Goal: Task Accomplishment & Management: Manage account settings

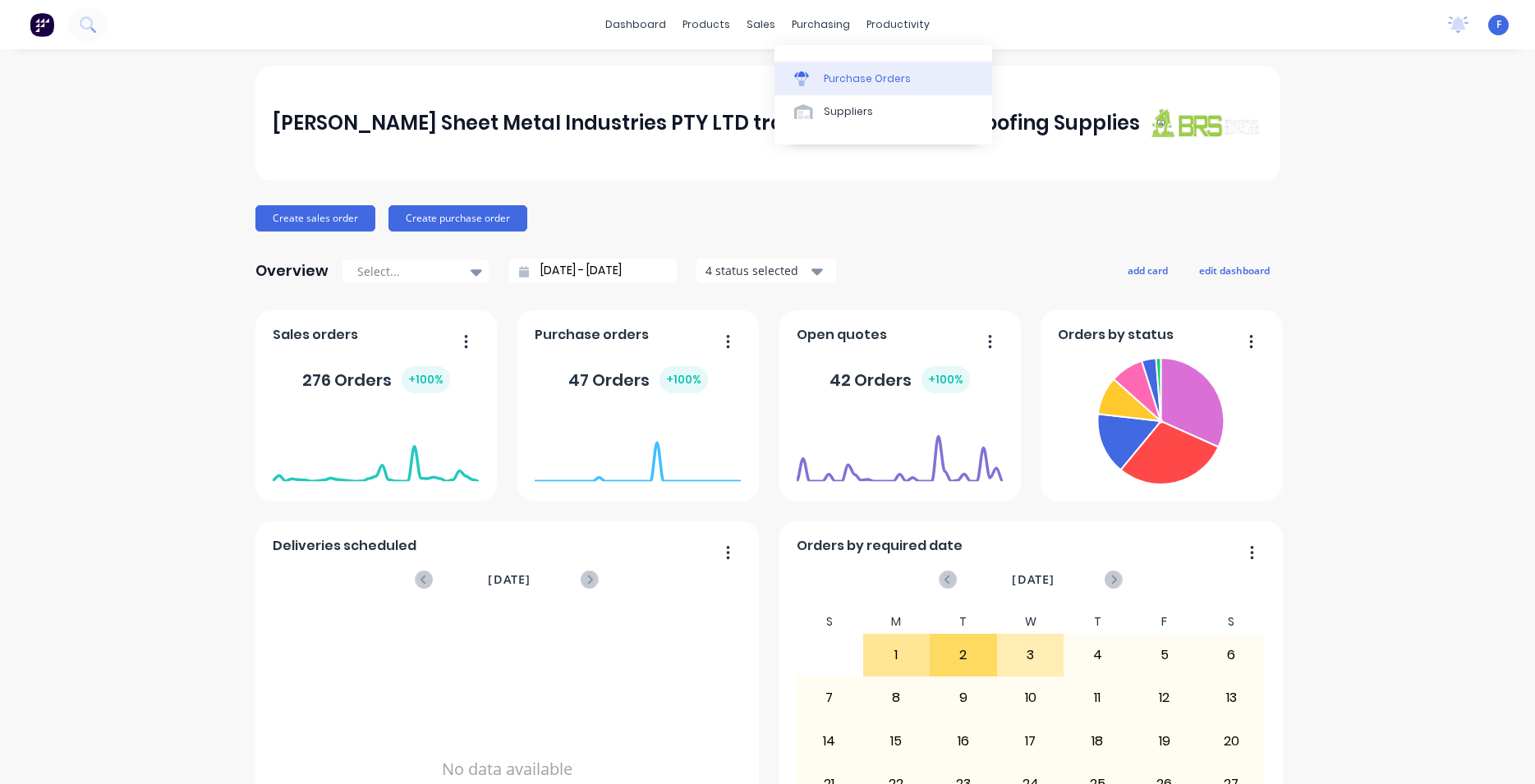
click at [839, 77] on div "Purchase Orders" at bounding box center [867, 78] width 87 height 15
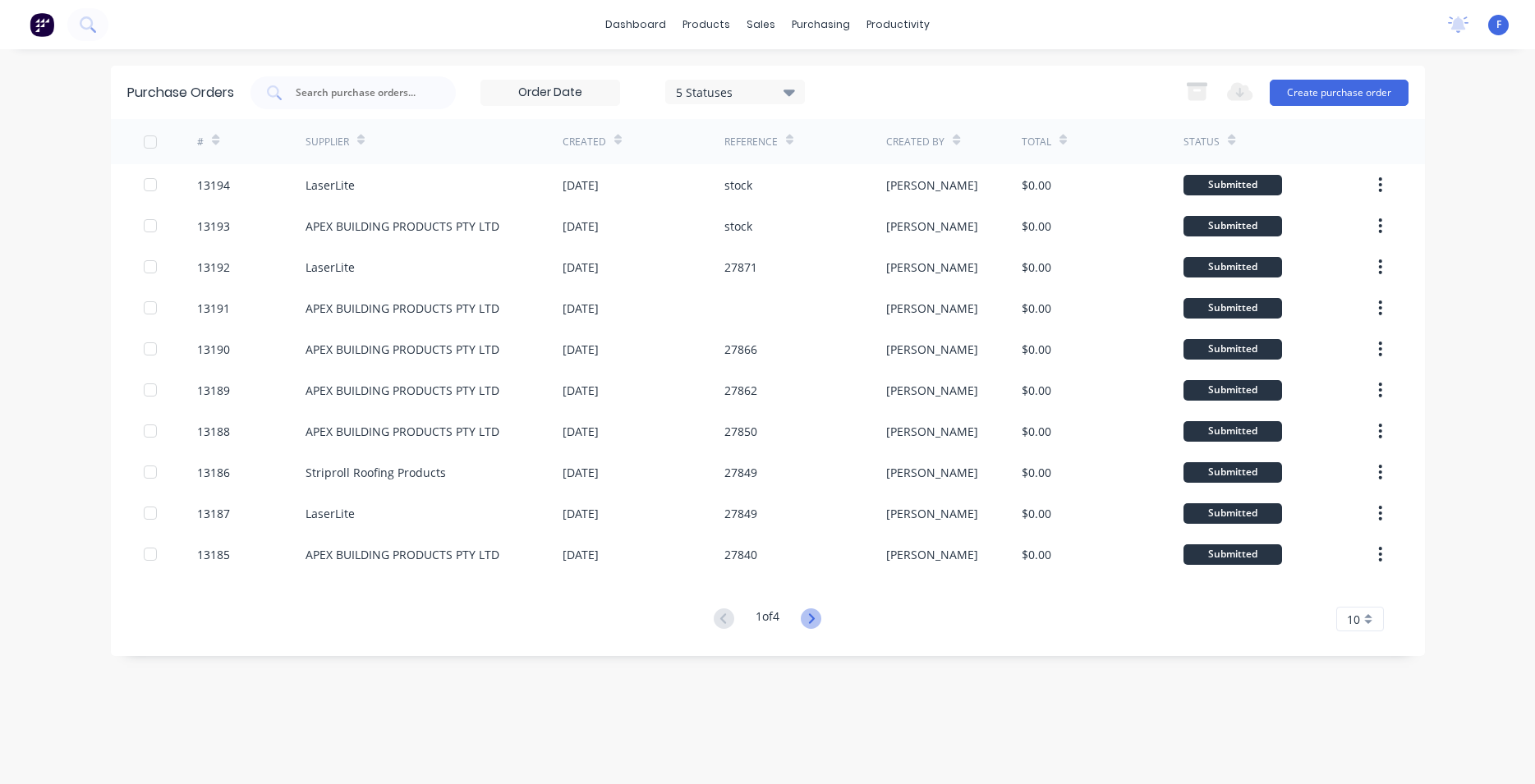
click at [806, 615] on icon at bounding box center [811, 619] width 21 height 21
click at [814, 617] on icon at bounding box center [812, 618] width 6 height 10
click at [808, 616] on icon at bounding box center [811, 619] width 21 height 21
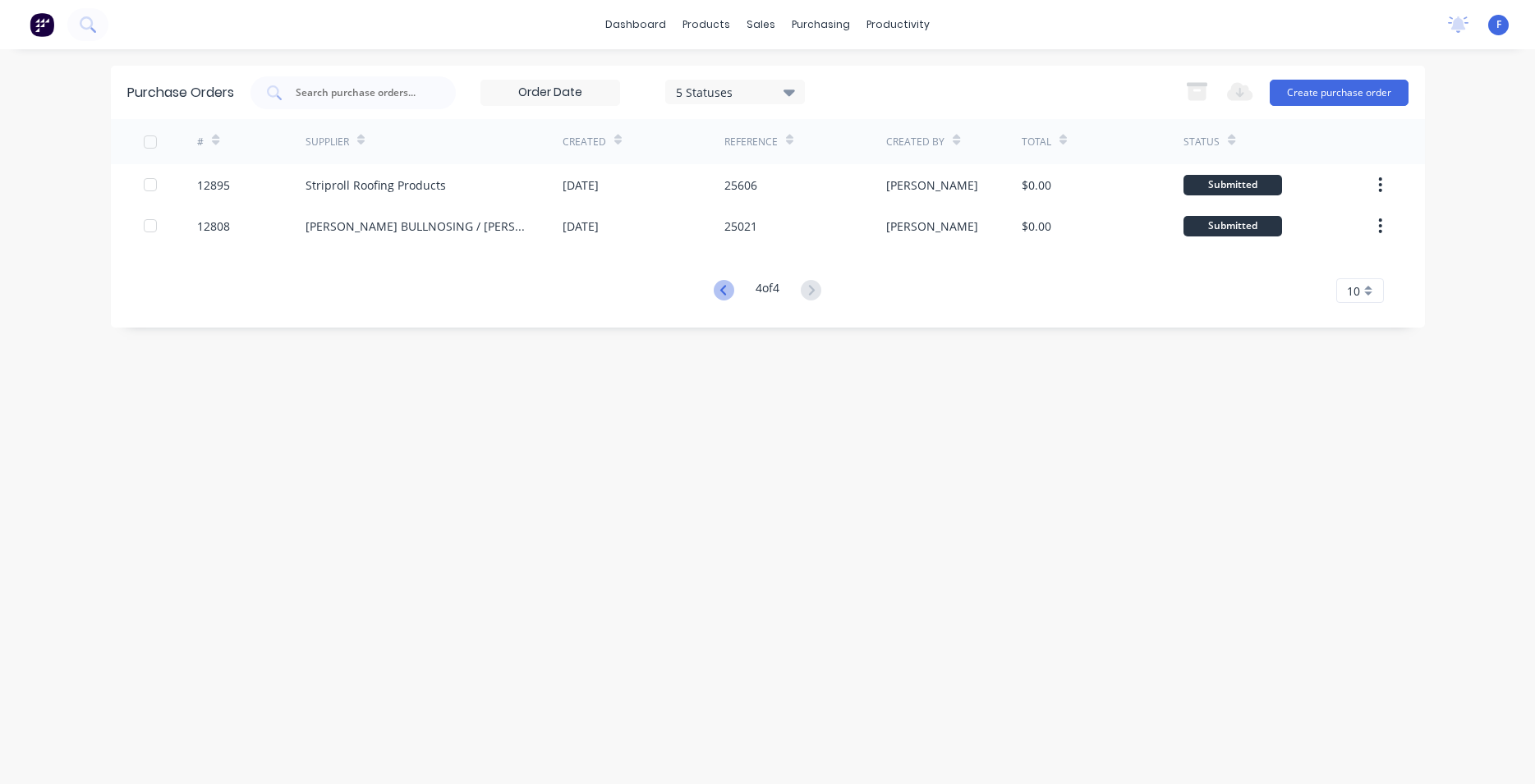
click at [719, 289] on icon at bounding box center [724, 290] width 21 height 21
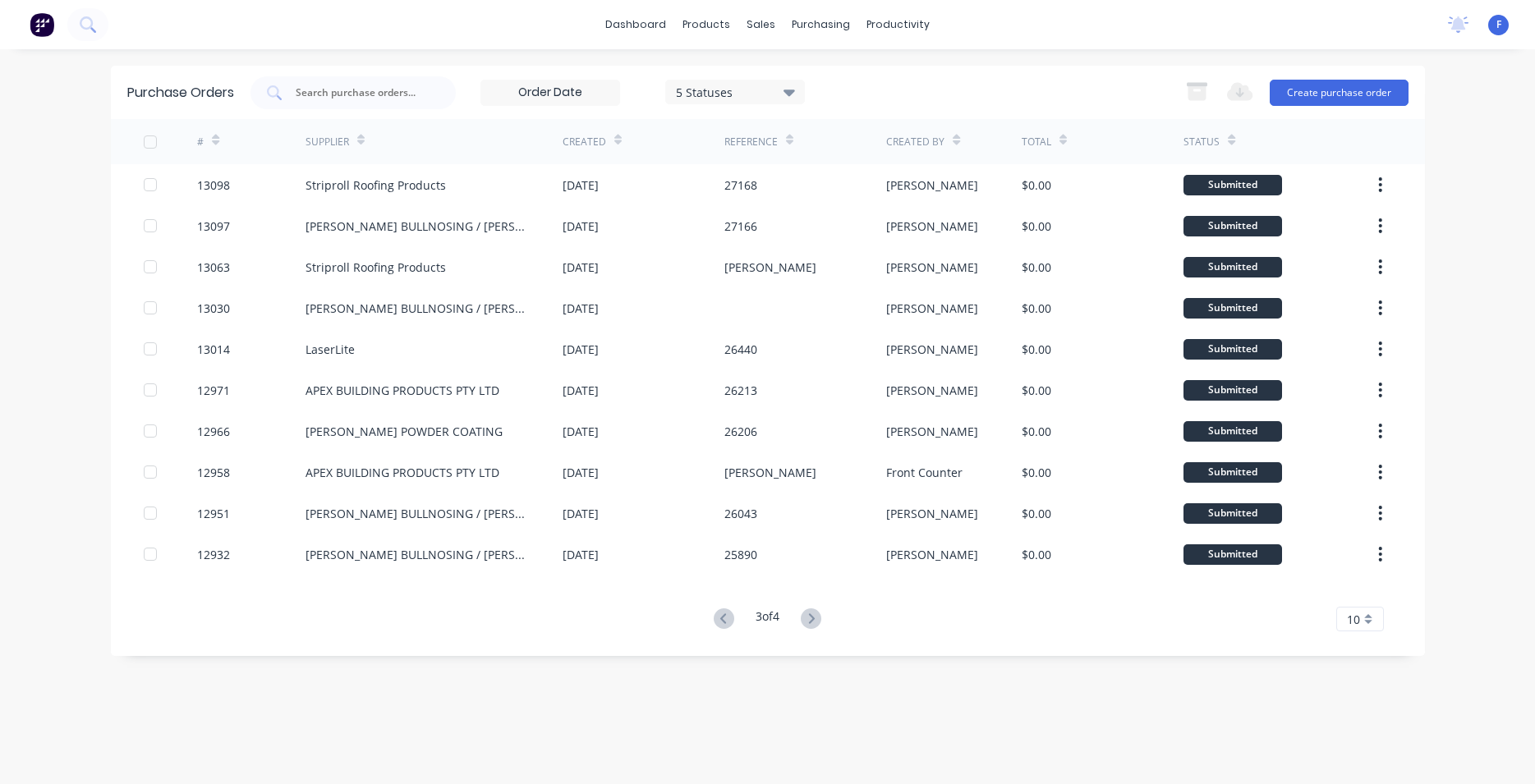
click at [718, 289] on div "28 Apr 2025" at bounding box center [643, 308] width 162 height 41
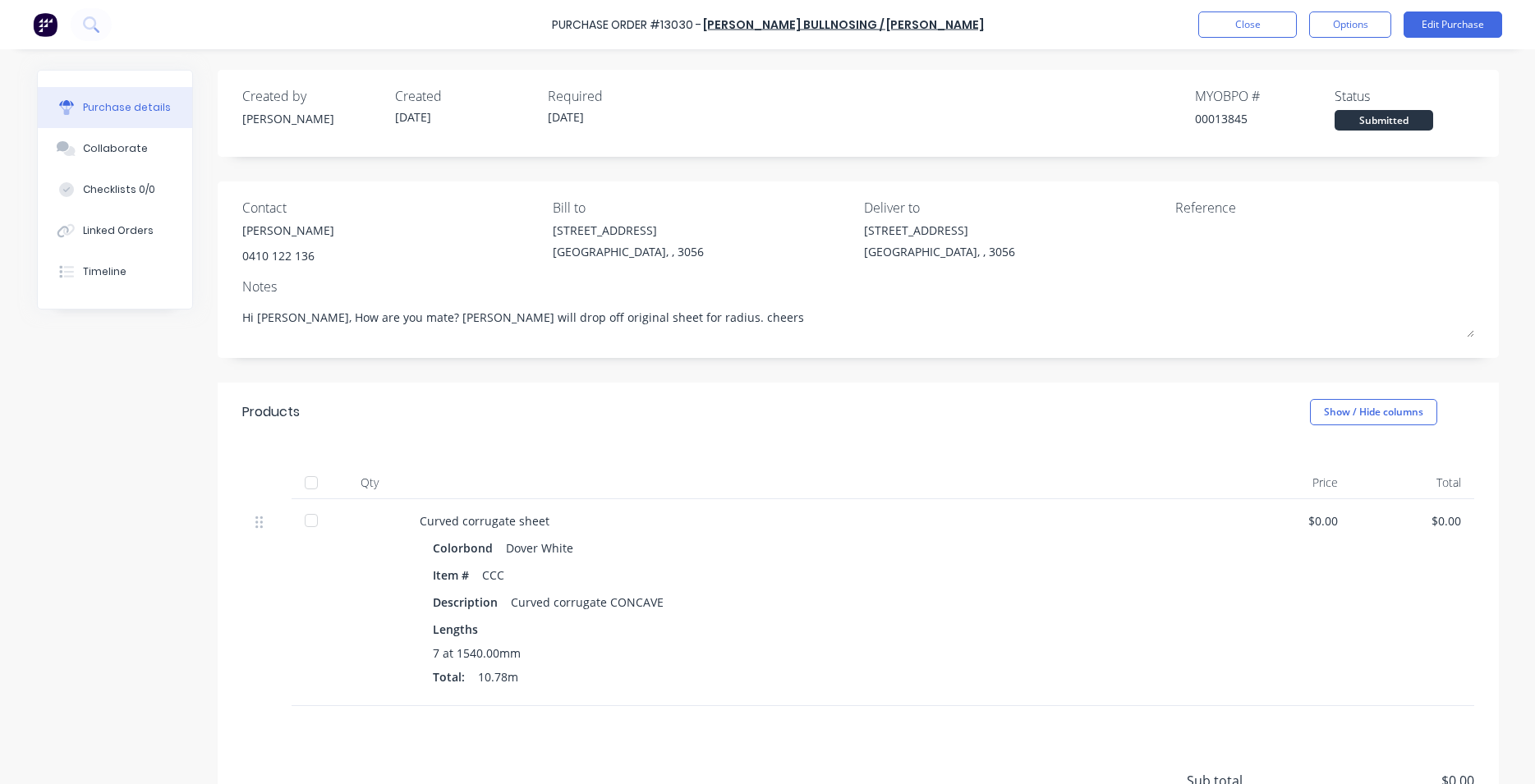
click at [52, 21] on img at bounding box center [45, 24] width 24 height 24
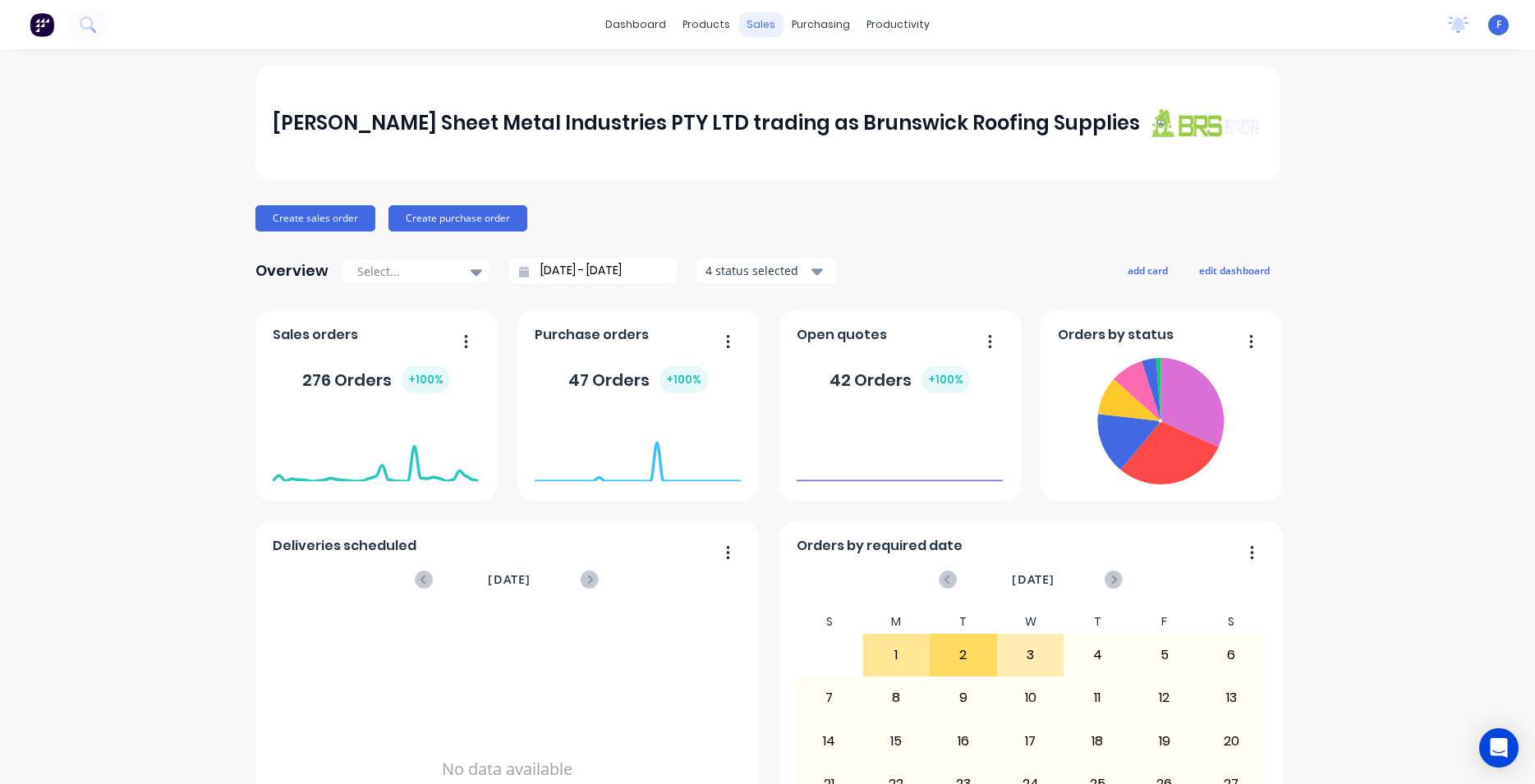
click at [750, 28] on div "sales" at bounding box center [761, 24] width 45 height 24
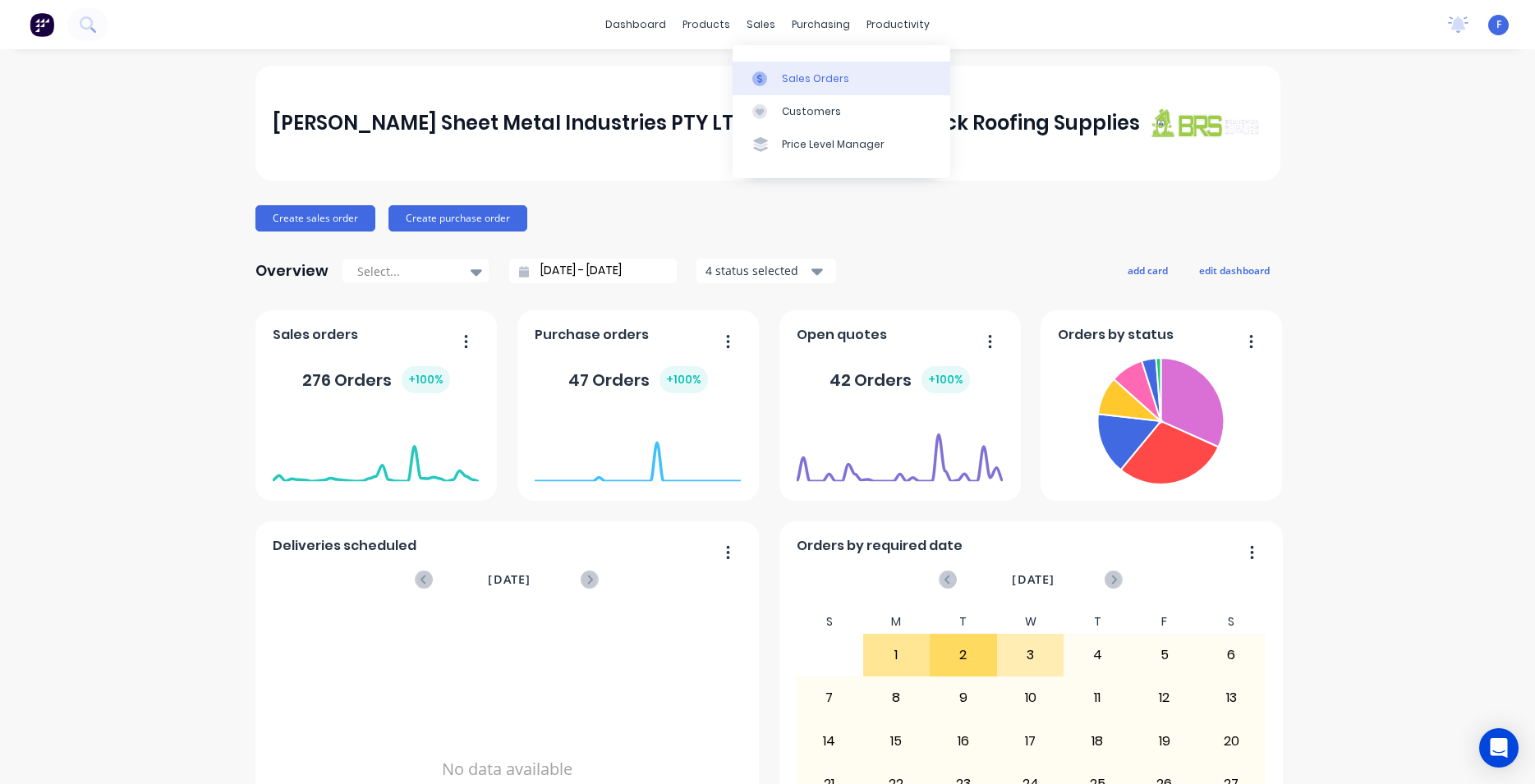
click at [781, 78] on link "Sales Orders" at bounding box center [841, 78] width 217 height 33
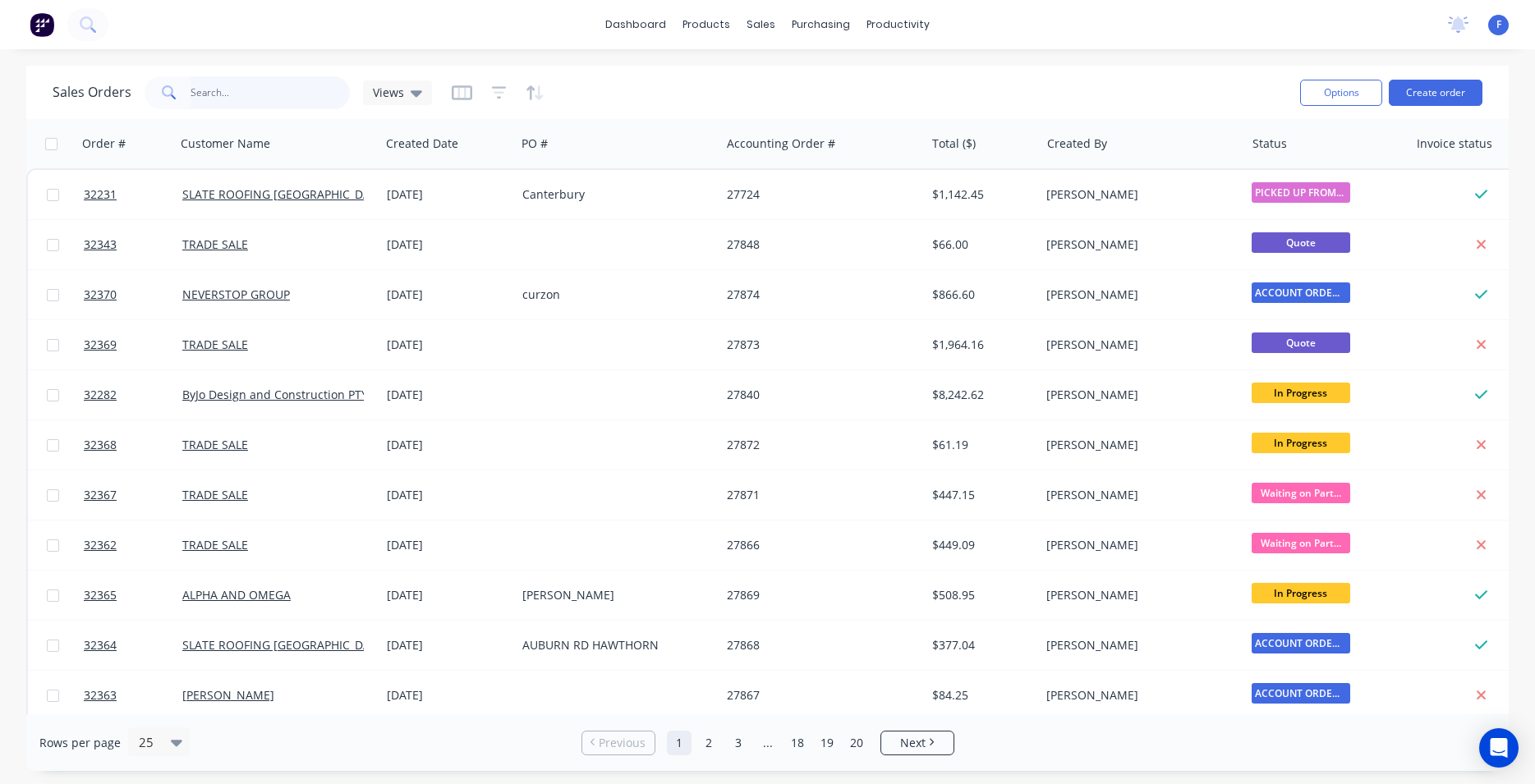
click at [290, 86] on input "text" at bounding box center [270, 93] width 160 height 33
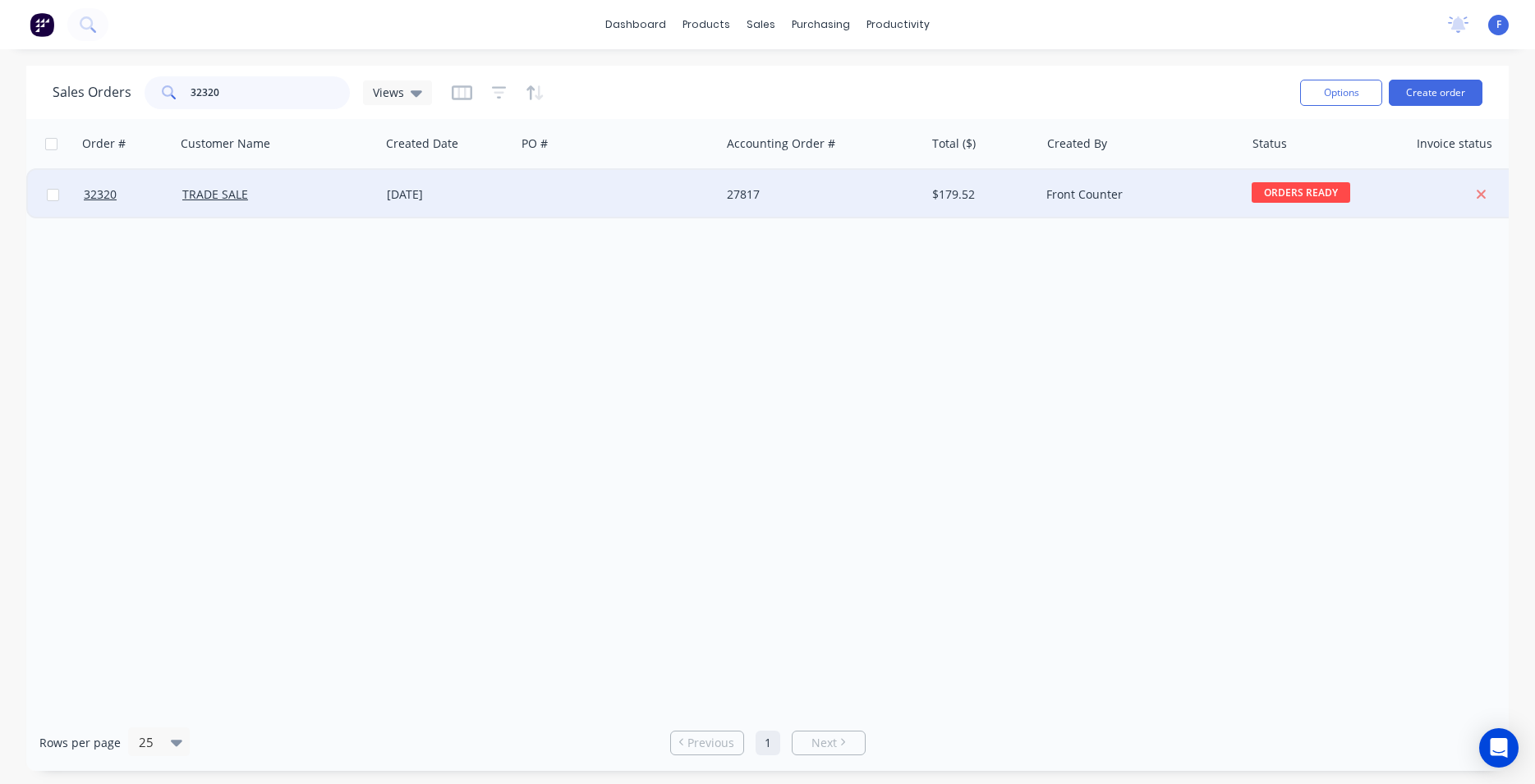
type input "32320"
click at [767, 188] on div "27817" at bounding box center [818, 194] width 183 height 17
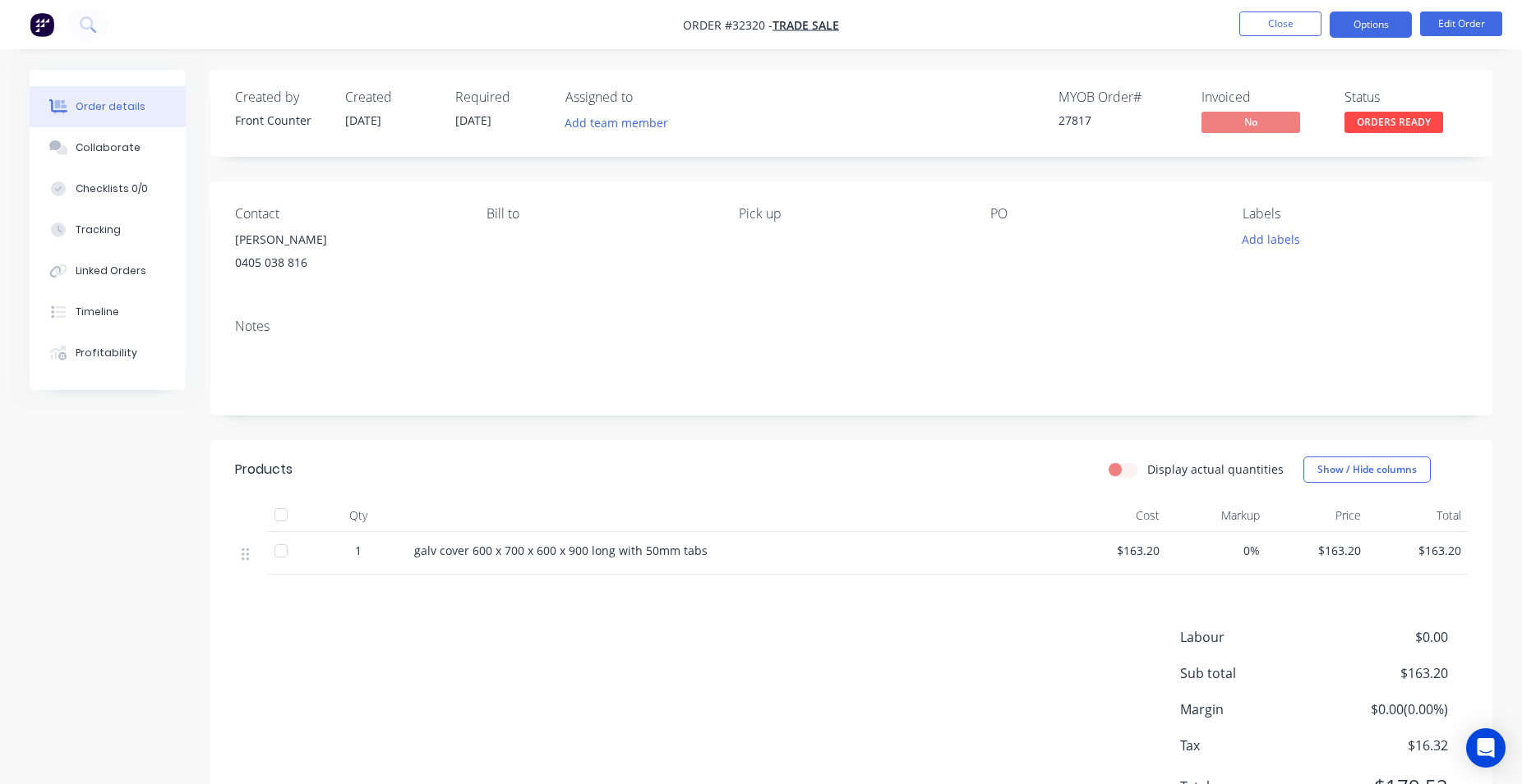
click at [1385, 34] on button "Options" at bounding box center [1371, 24] width 82 height 26
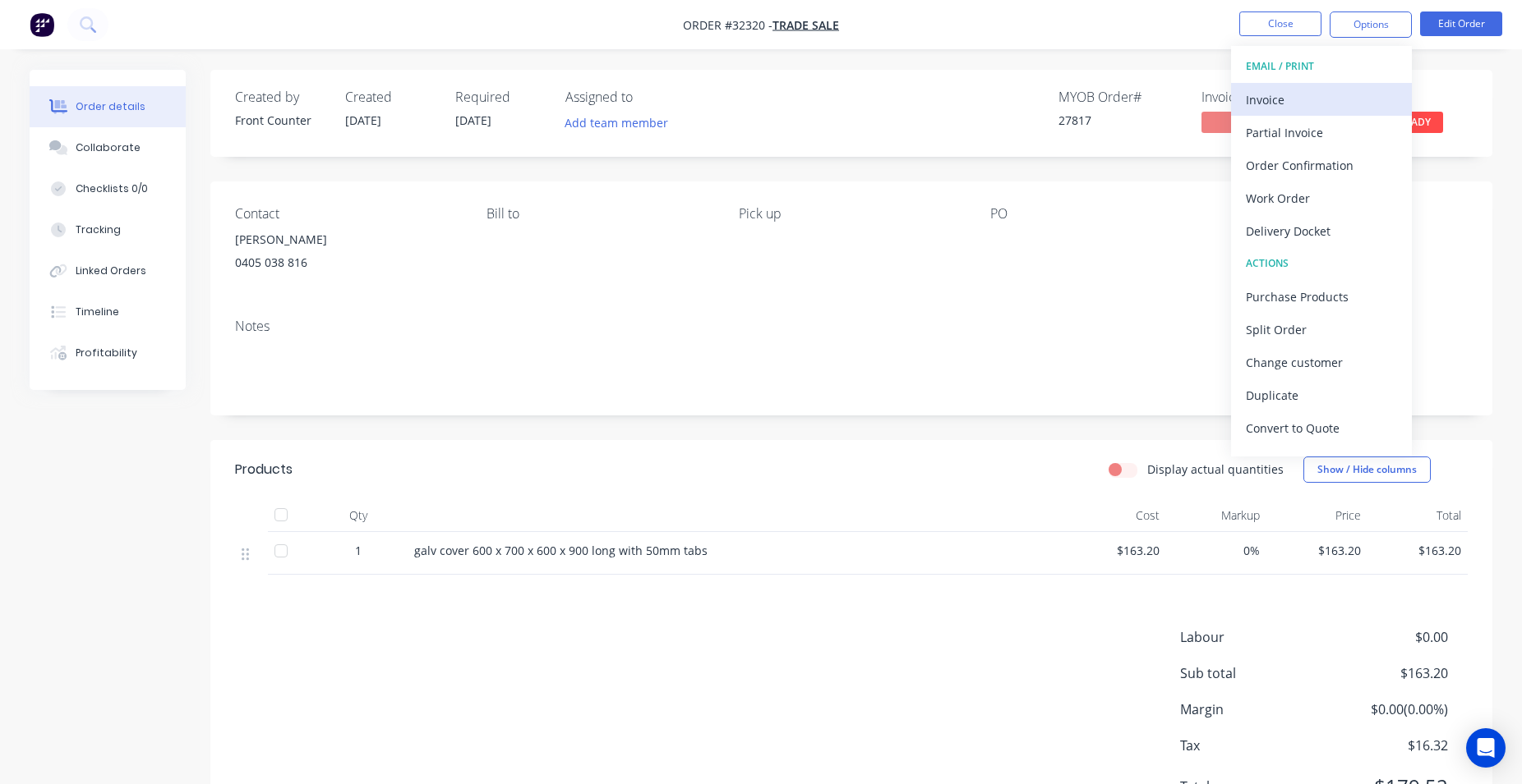
click at [1262, 105] on div "Invoice" at bounding box center [1321, 99] width 151 height 23
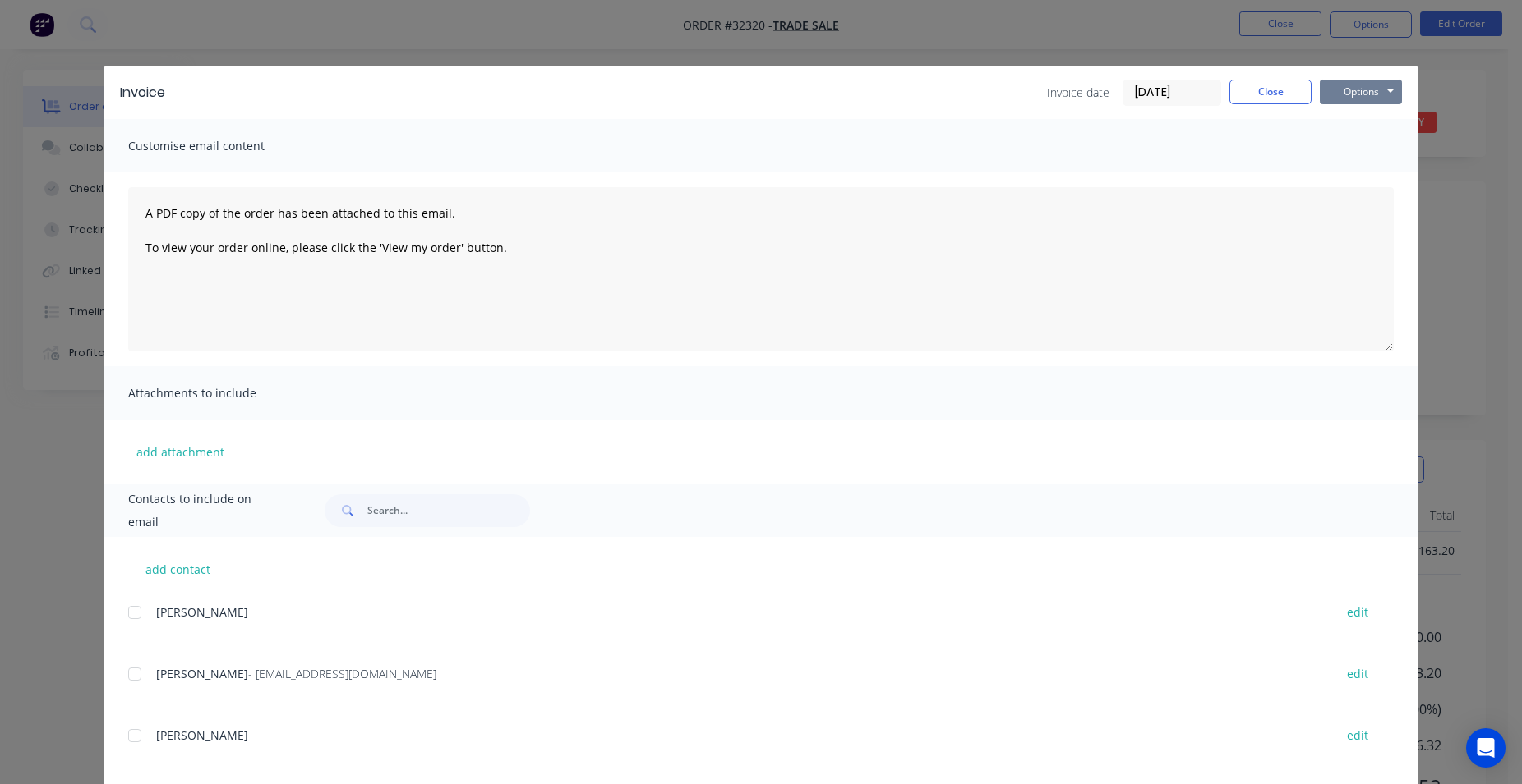
click at [1340, 82] on button "Options" at bounding box center [1360, 92] width 82 height 24
click at [1349, 150] on button "Print" at bounding box center [1372, 148] width 105 height 27
click at [1297, 87] on button "Close" at bounding box center [1270, 92] width 82 height 24
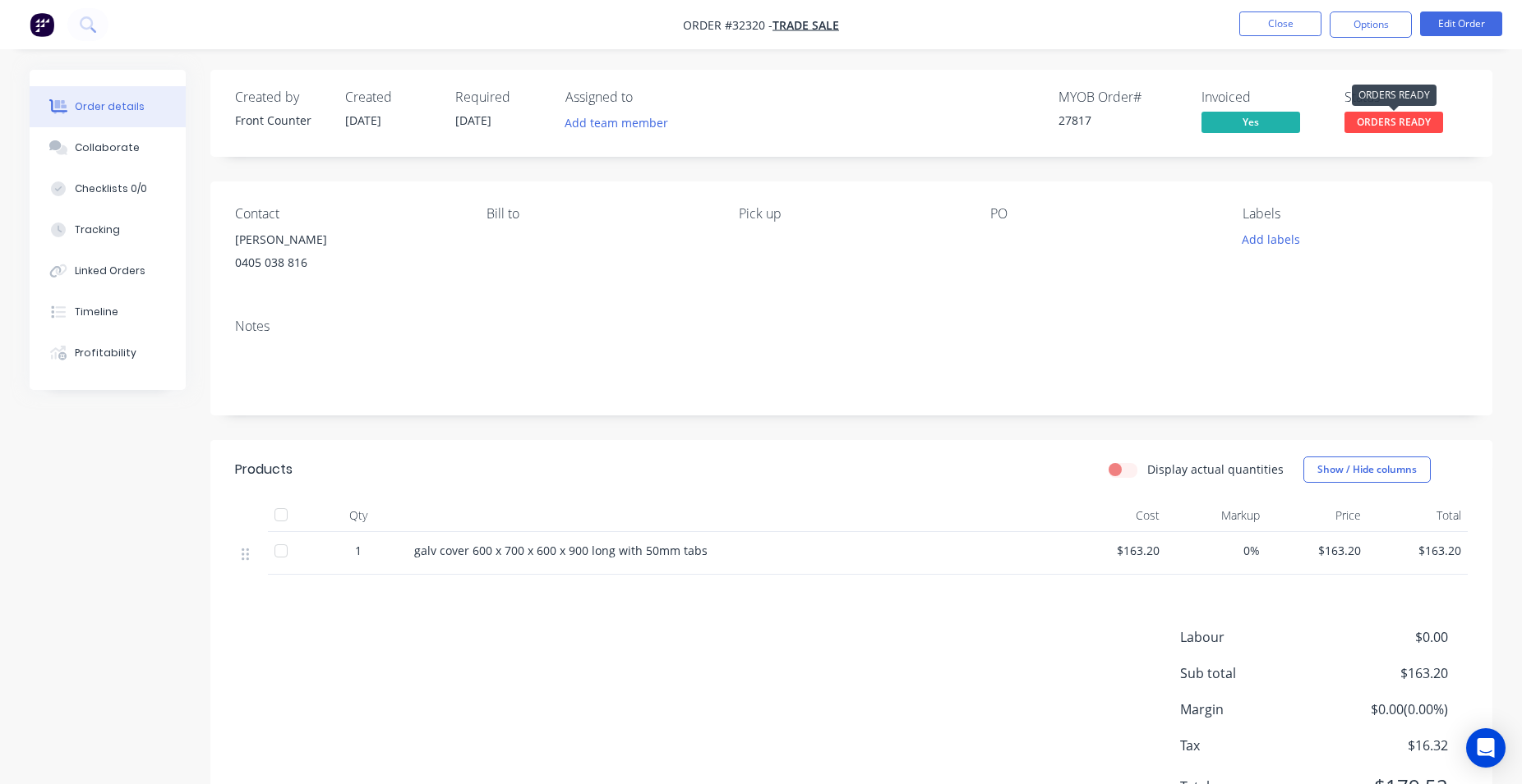
click at [1403, 119] on span "ORDERS READY" at bounding box center [1393, 122] width 98 height 21
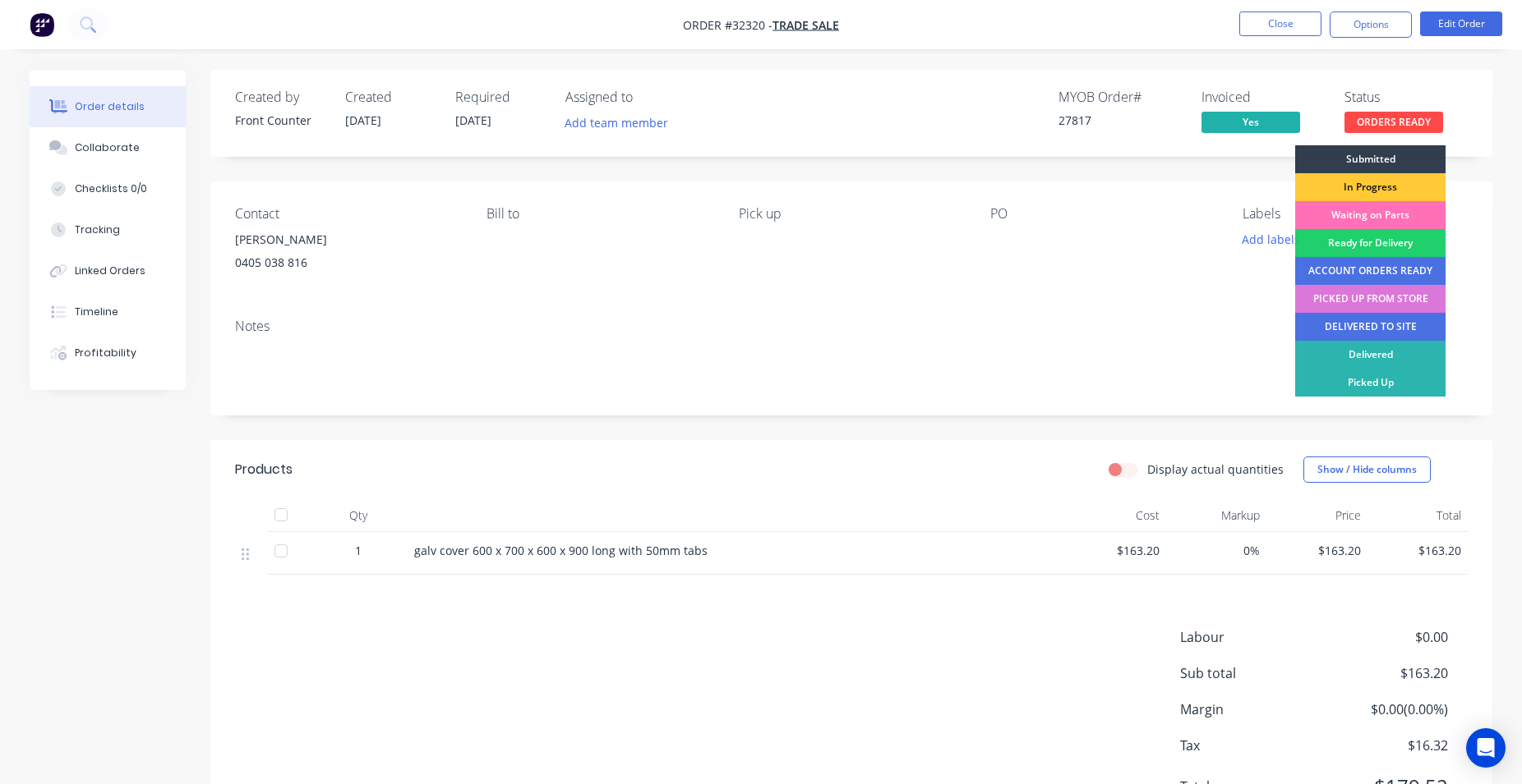
drag, startPoint x: 1395, startPoint y: 296, endPoint x: 1392, endPoint y: 282, distance: 14.3
click at [1394, 292] on div "PICKED UP FROM STORE" at bounding box center [1370, 299] width 150 height 28
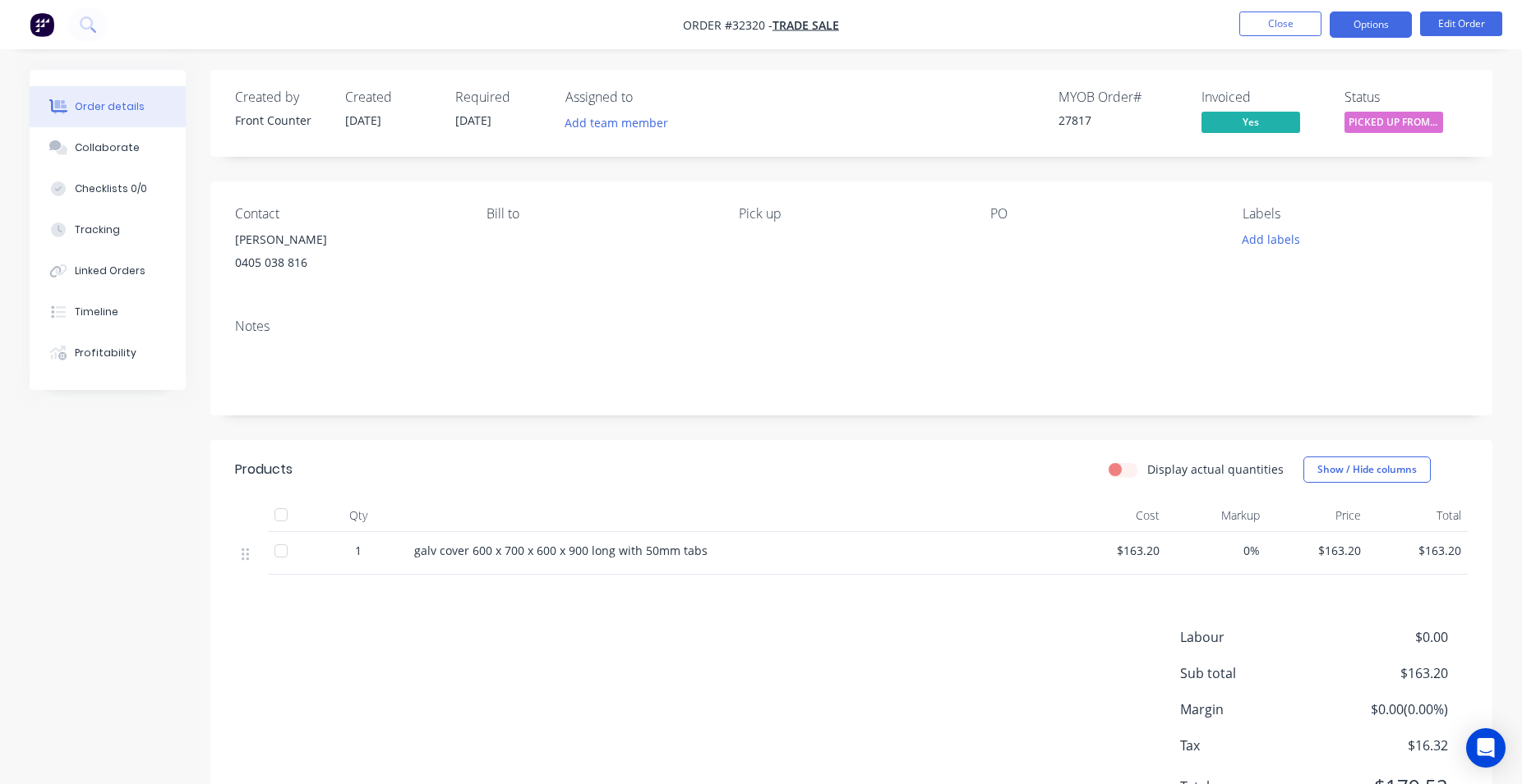
click at [1373, 27] on button "Options" at bounding box center [1371, 24] width 82 height 26
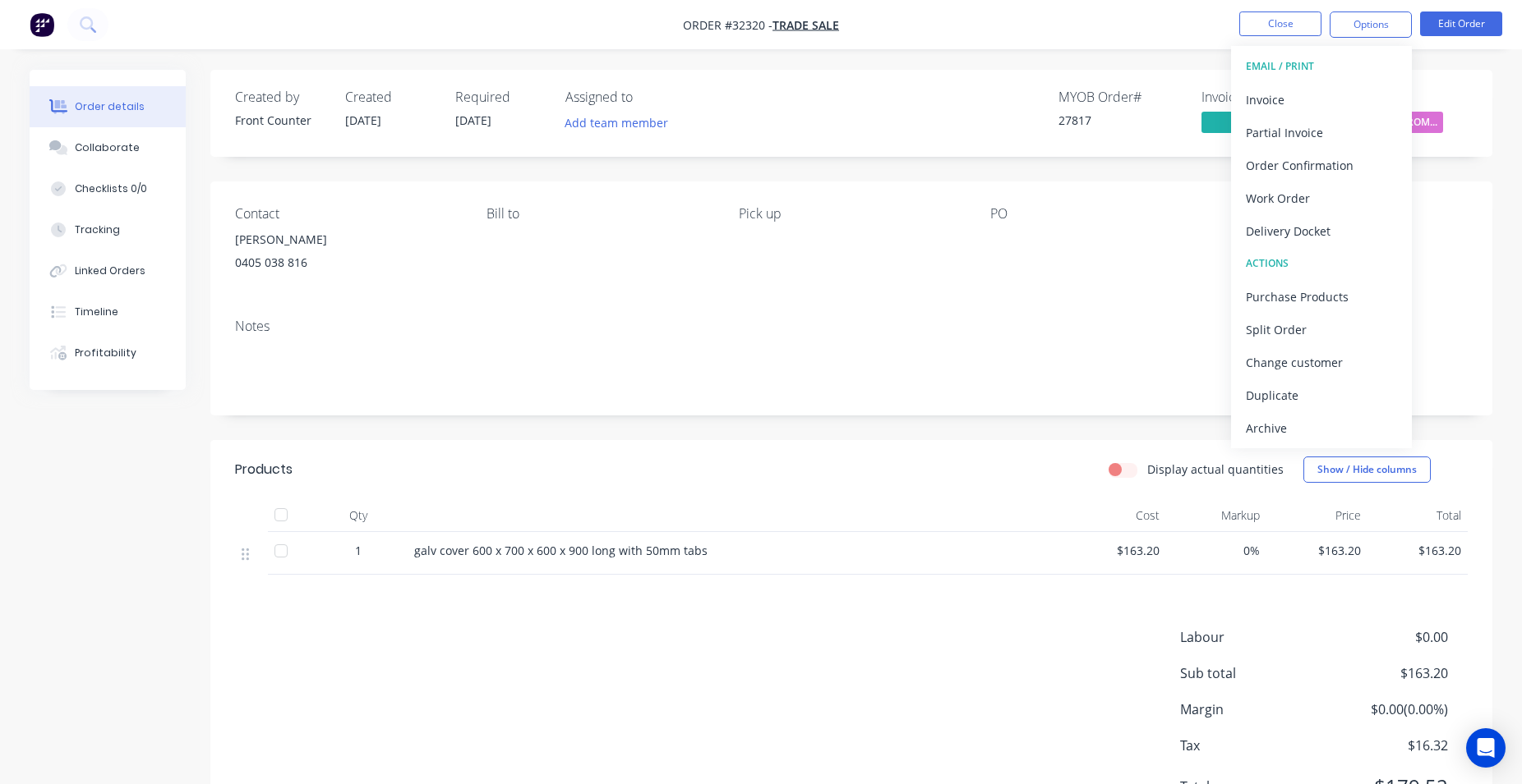
click at [1315, 429] on div "Archive" at bounding box center [1321, 428] width 151 height 23
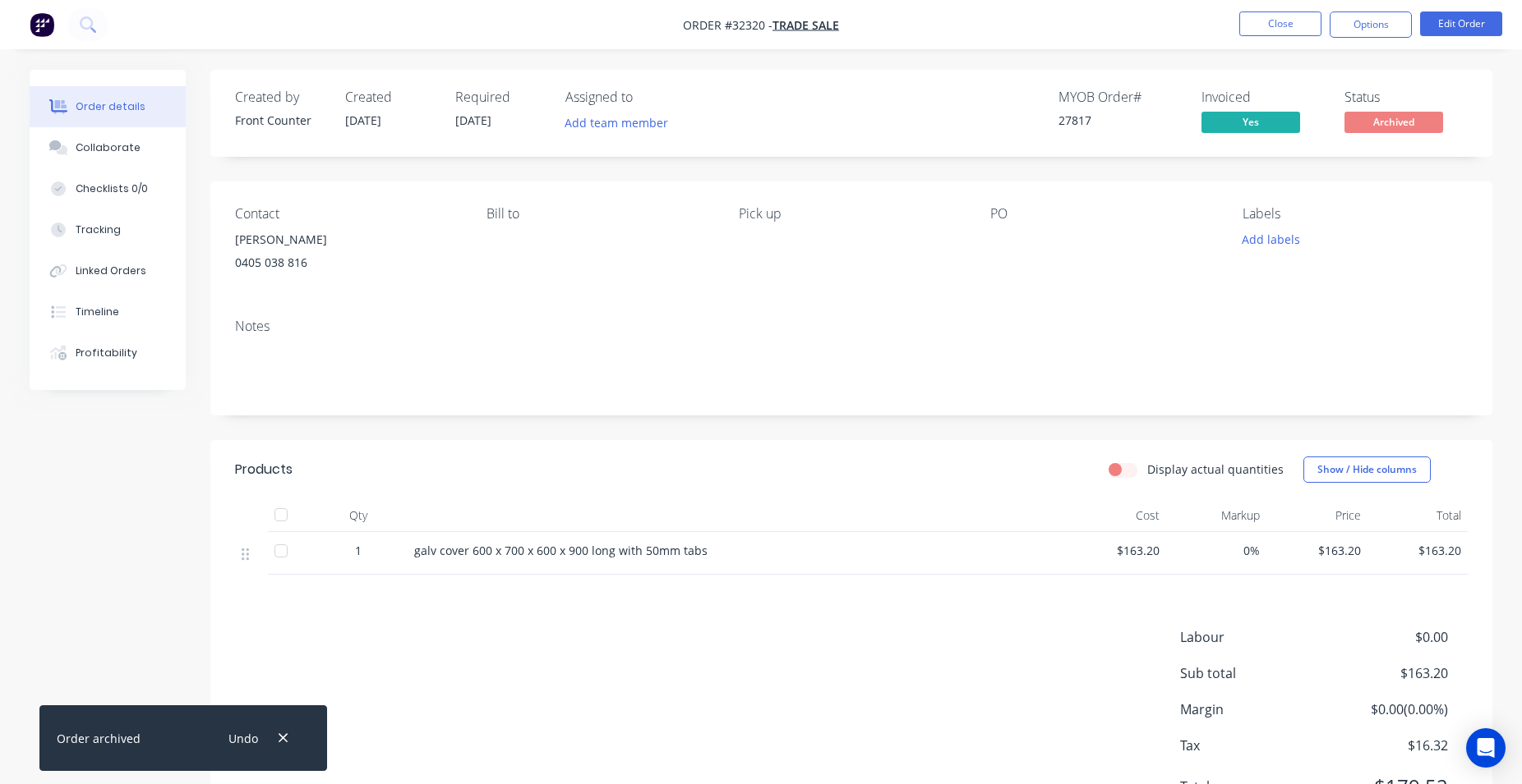
click at [50, 20] on img "button" at bounding box center [42, 24] width 24 height 24
